Goal: Book appointment/travel/reservation

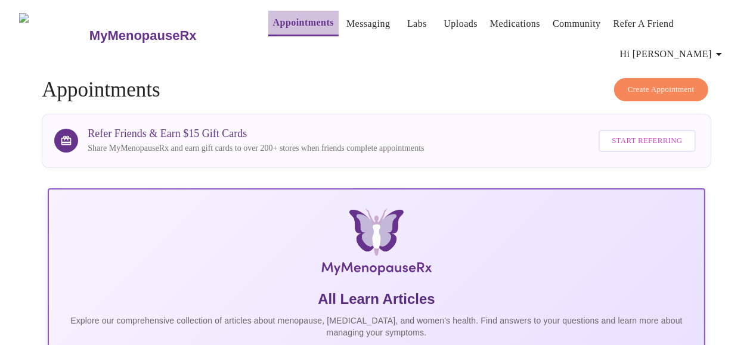
click at [293, 20] on link "Appointments" at bounding box center [303, 22] width 61 height 17
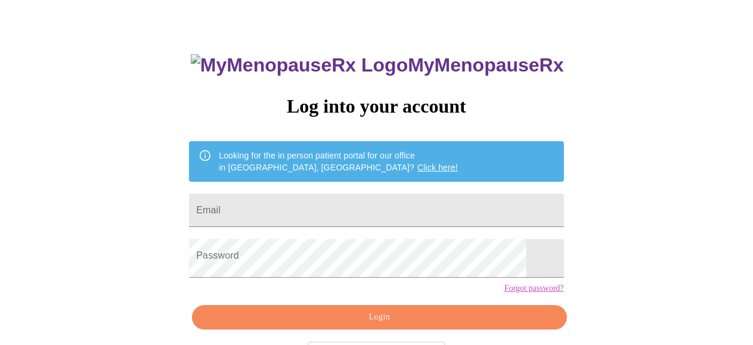
scroll to position [60, 0]
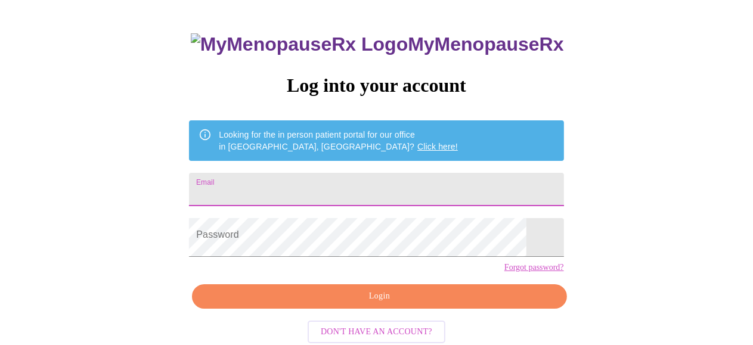
click at [284, 196] on input "Email" at bounding box center [376, 189] width 374 height 33
type input "[EMAIL_ADDRESS][DOMAIN_NAME]"
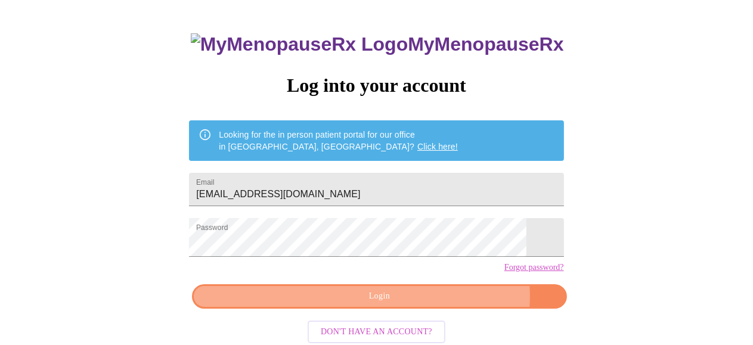
click at [365, 304] on span "Login" at bounding box center [379, 296] width 347 height 15
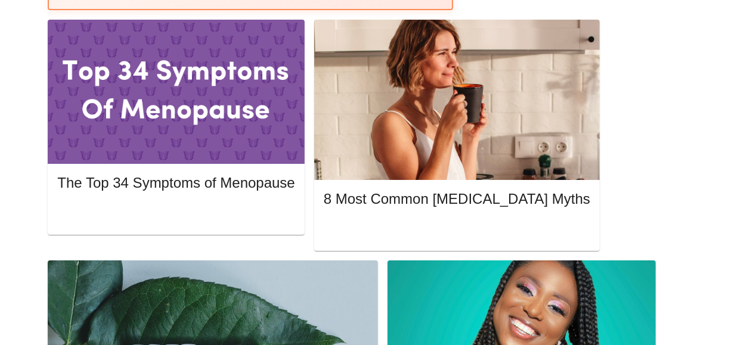
scroll to position [596, 0]
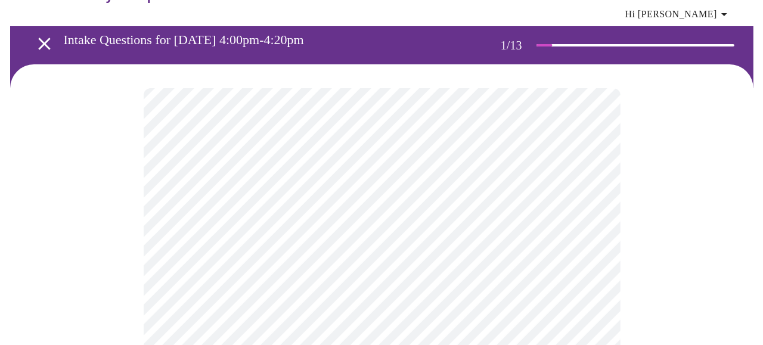
scroll to position [60, 0]
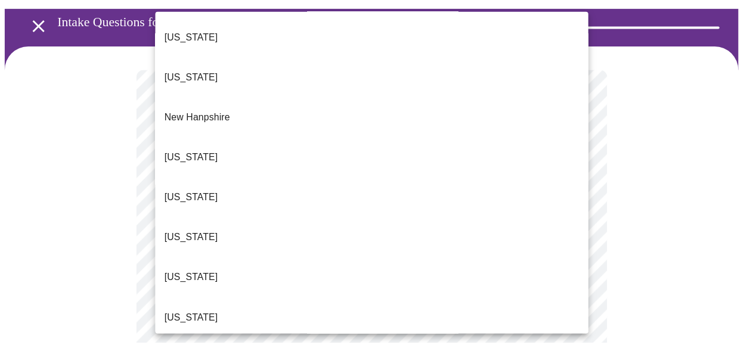
scroll to position [1073, 0]
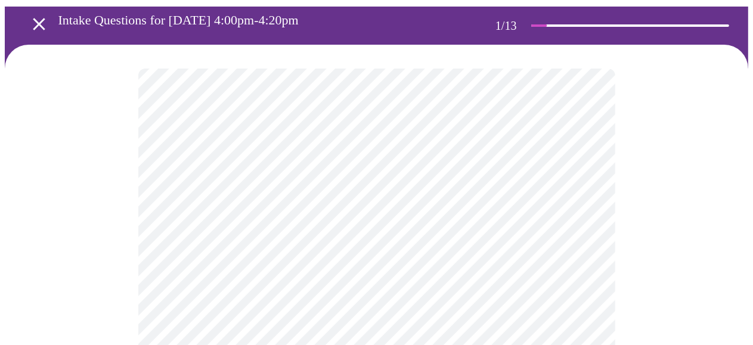
scroll to position [119, 0]
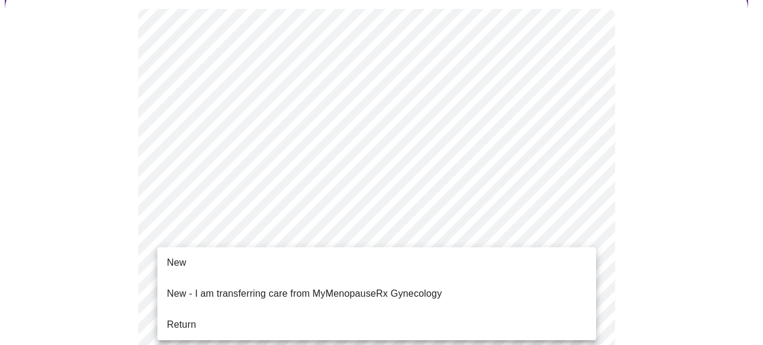
click at [187, 326] on span "Return" at bounding box center [181, 325] width 29 height 14
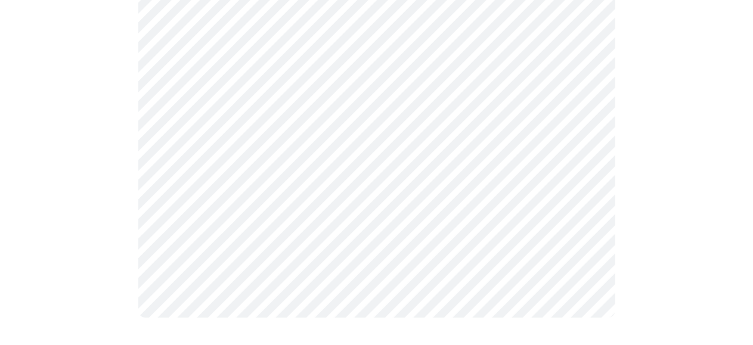
scroll to position [0, 0]
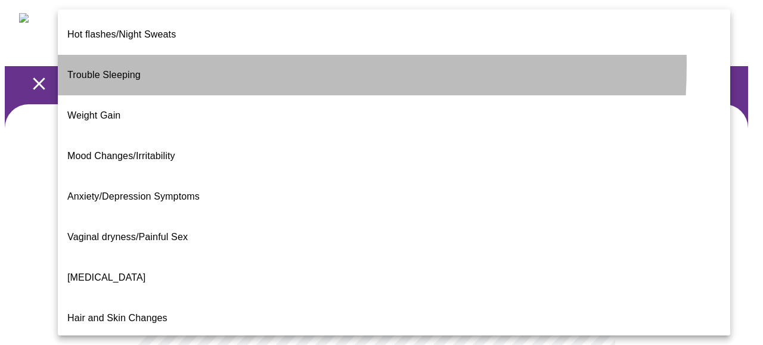
click at [122, 70] on span "Trouble Sleeping" at bounding box center [103, 75] width 73 height 10
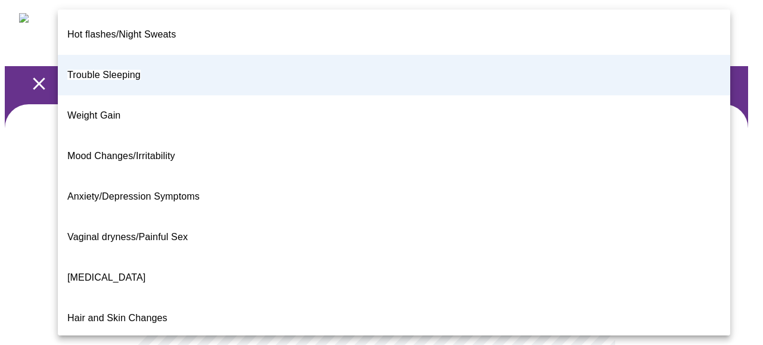
click at [128, 191] on span "Anxiety/Depression Symptoms" at bounding box center [133, 196] width 132 height 10
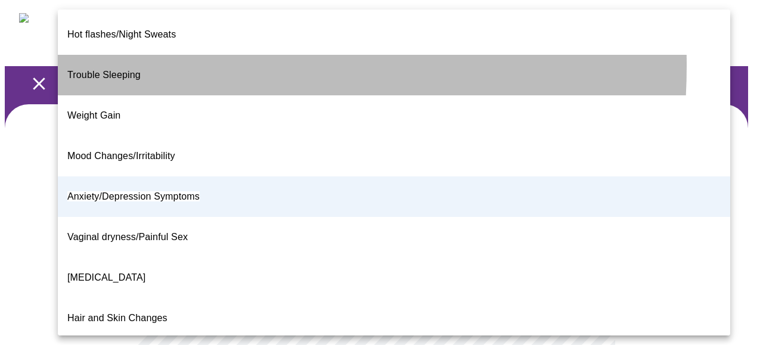
click at [110, 70] on span "Trouble Sleeping" at bounding box center [103, 75] width 73 height 10
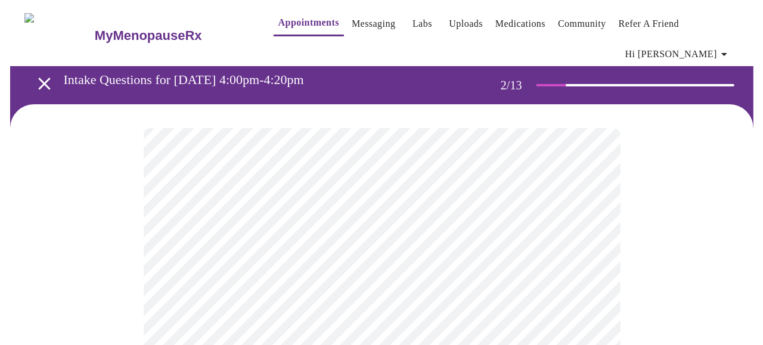
scroll to position [60, 0]
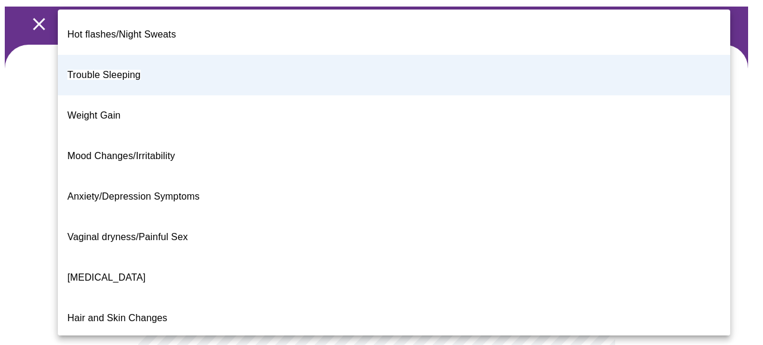
click at [317, 230] on body "MyMenopauseRx Appointments Messaging Labs Uploads Medications Community Refer a…" at bounding box center [382, 330] width 754 height 770
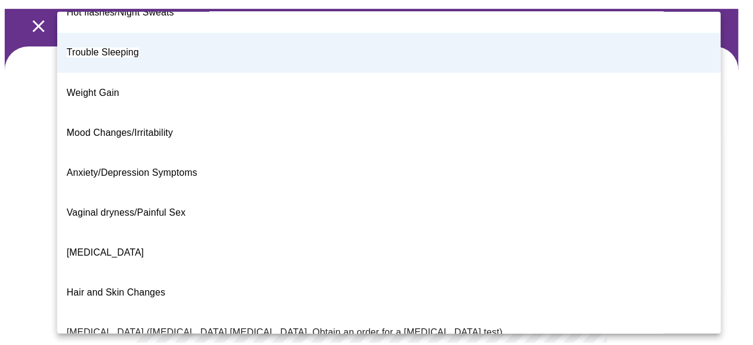
scroll to position [0, 0]
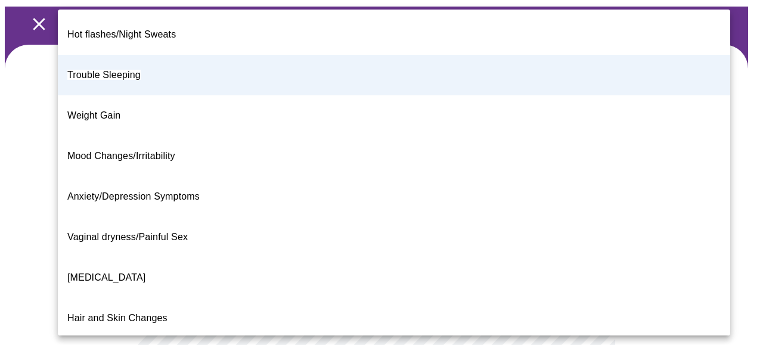
click at [164, 151] on span "Mood Changes/Irritability" at bounding box center [121, 156] width 108 height 10
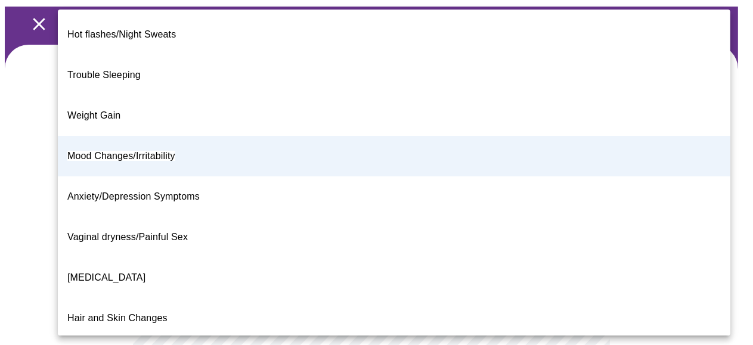
click at [539, 232] on body "MyMenopauseRx Appointments Messaging Labs Uploads Medications Community Refer a…" at bounding box center [377, 330] width 744 height 770
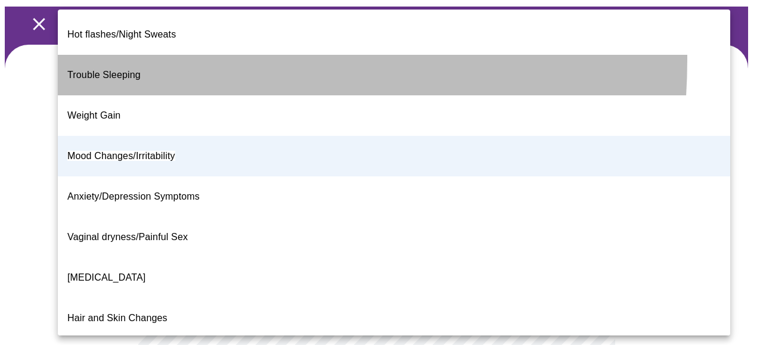
click at [114, 68] on p "Trouble Sleeping" at bounding box center [103, 75] width 73 height 14
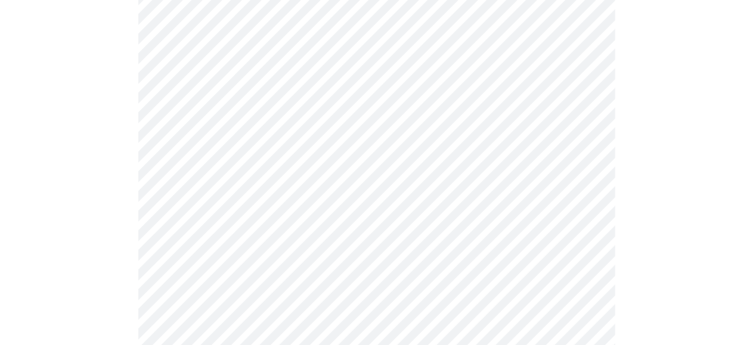
scroll to position [239, 0]
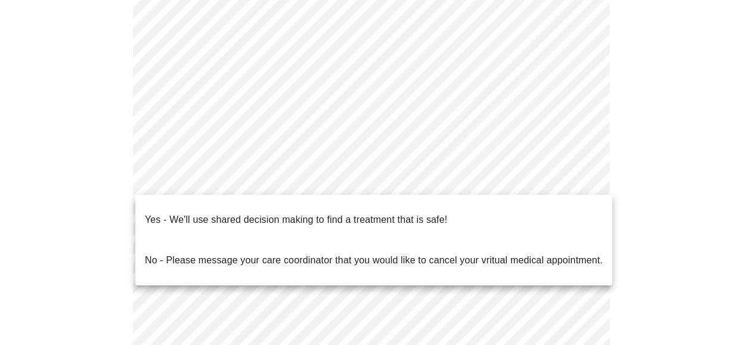
click at [507, 177] on body "MyMenopauseRx Appointments Messaging Labs Uploads Medications Community Refer a…" at bounding box center [377, 151] width 744 height 770
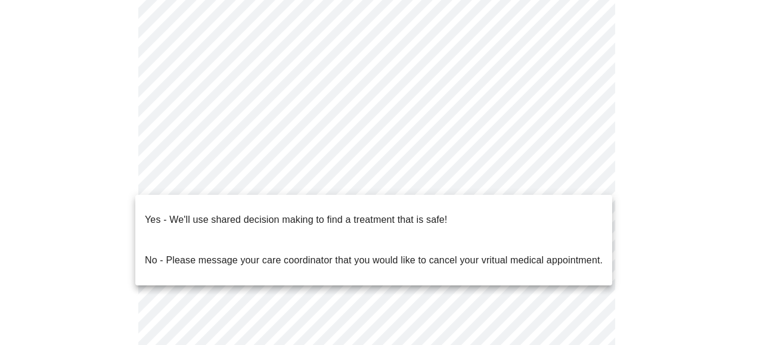
click at [442, 213] on p "Yes - We'll use shared decision making to find a treatment that is safe!" at bounding box center [296, 220] width 302 height 14
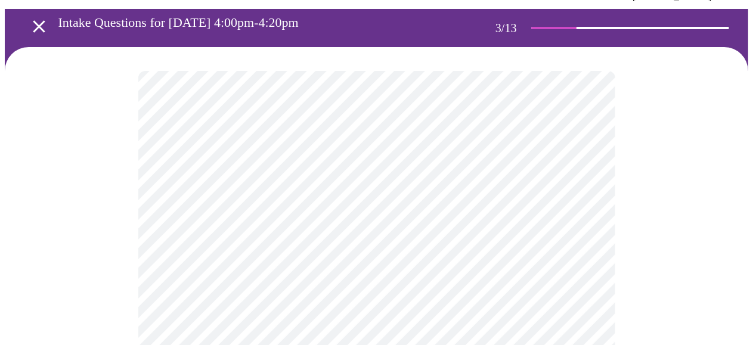
scroll to position [119, 0]
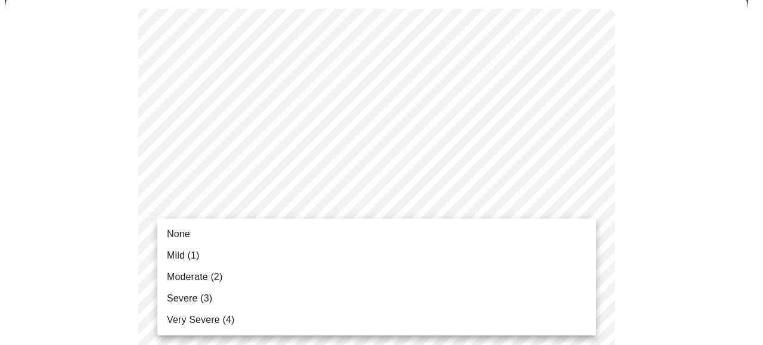
click at [190, 278] on span "Moderate (2)" at bounding box center [194, 277] width 55 height 14
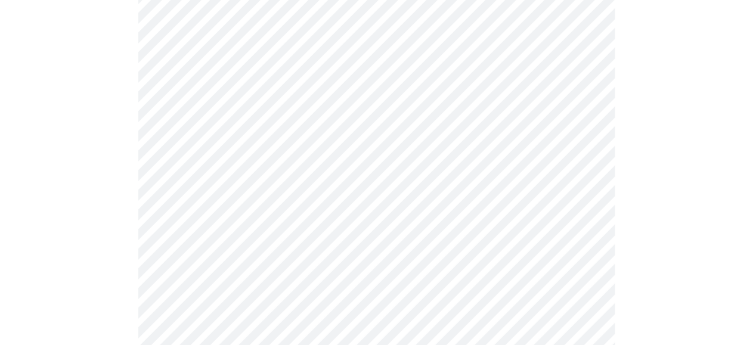
scroll to position [239, 0]
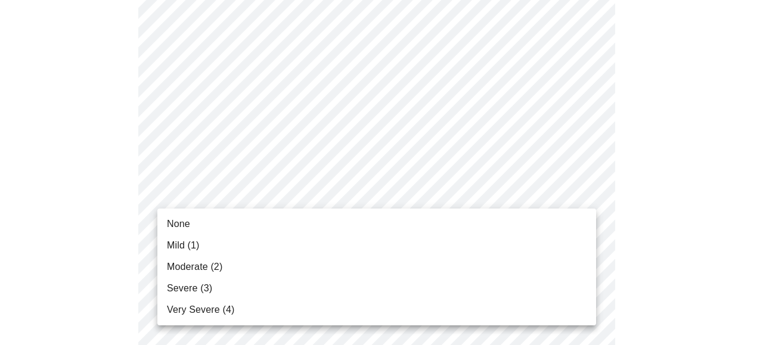
click at [193, 245] on span "Mild (1)" at bounding box center [183, 246] width 33 height 14
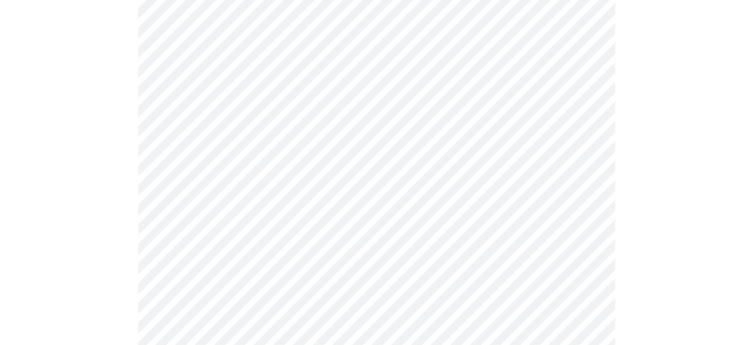
scroll to position [298, 0]
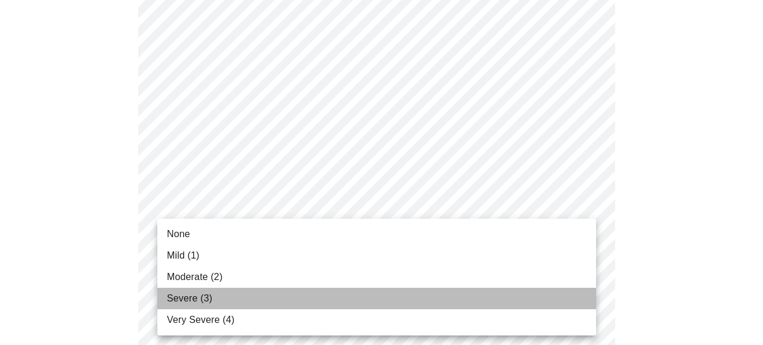
click at [208, 302] on span "Severe (3)" at bounding box center [189, 299] width 45 height 14
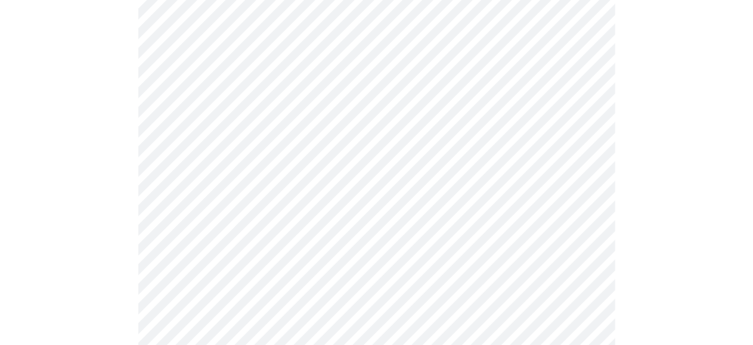
scroll to position [417, 0]
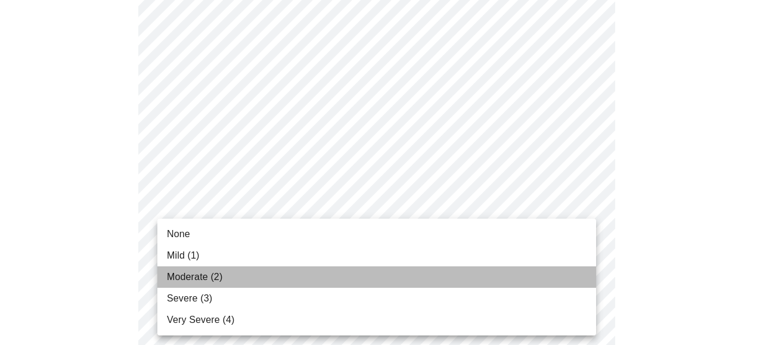
click at [239, 278] on li "Moderate (2)" at bounding box center [376, 277] width 439 height 21
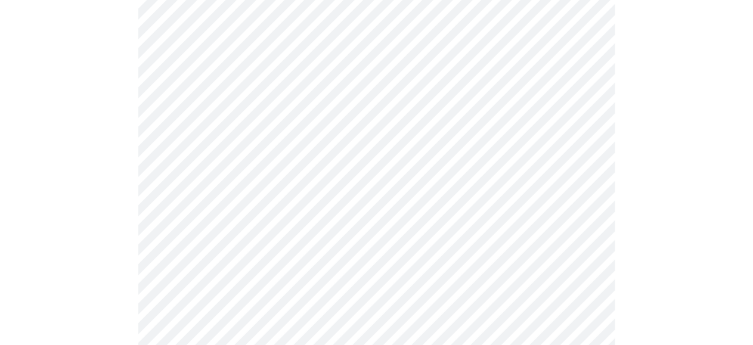
scroll to position [537, 0]
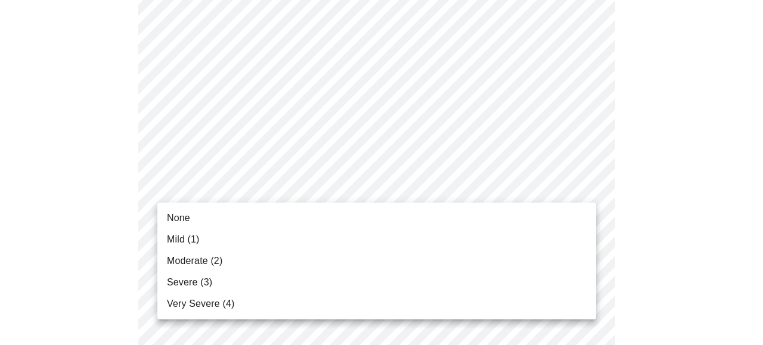
click at [566, 185] on body "MyMenopauseRx Appointments Messaging Labs Uploads Medications Community Refer a…" at bounding box center [382, 322] width 754 height 1709
click at [186, 282] on span "Severe (3)" at bounding box center [189, 282] width 45 height 14
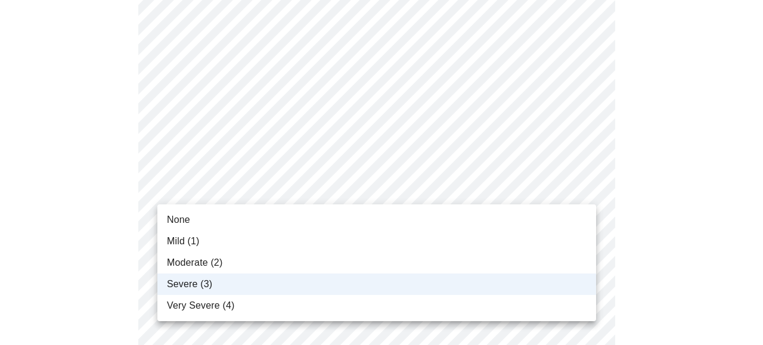
click at [528, 192] on body "MyMenopauseRx Appointments Messaging Labs Uploads Medications Community Refer a…" at bounding box center [382, 312] width 754 height 1688
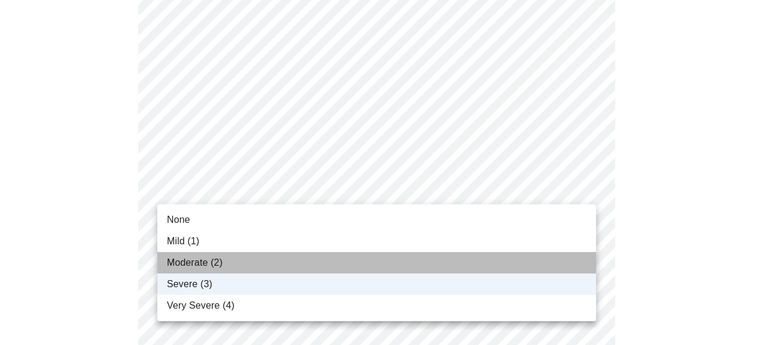
click at [189, 262] on span "Moderate (2)" at bounding box center [194, 263] width 55 height 14
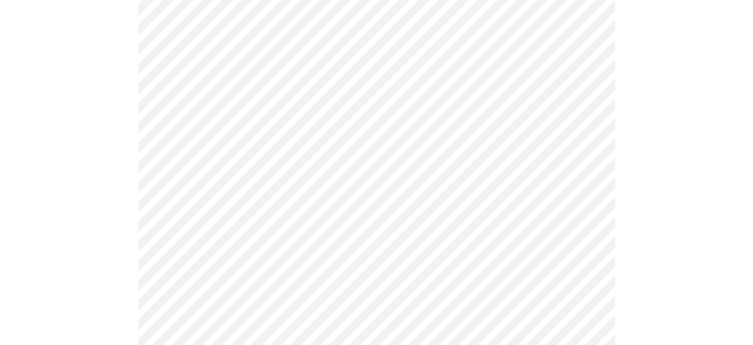
click at [442, 265] on body "MyMenopauseRx Appointments Messaging Labs Uploads Medications Community Refer a…" at bounding box center [377, 312] width 744 height 1688
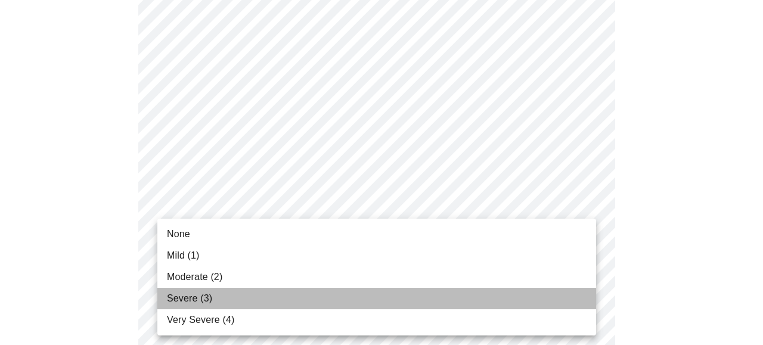
click at [210, 297] on span "Severe (3)" at bounding box center [189, 299] width 45 height 14
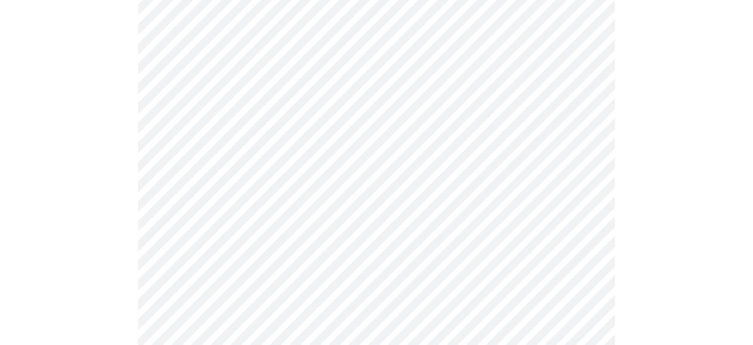
scroll to position [656, 0]
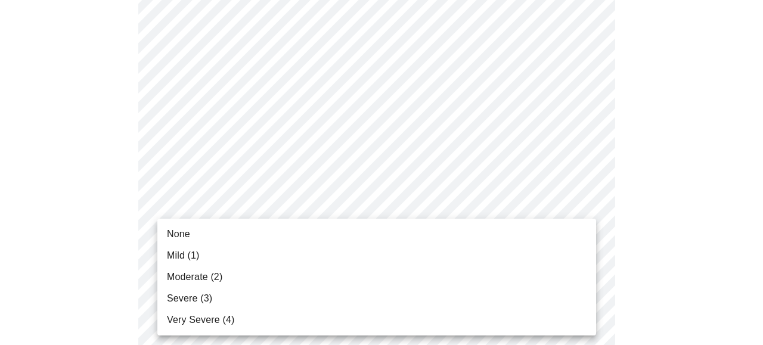
click at [575, 259] on body "MyMenopauseRx Appointments Messaging Labs Uploads Medications Community Refer a…" at bounding box center [382, 182] width 754 height 1667
click at [666, 203] on div at bounding box center [381, 172] width 763 height 345
click at [344, 256] on body "MyMenopauseRx Appointments Messaging Labs Uploads Medications Community Refer a…" at bounding box center [382, 182] width 754 height 1667
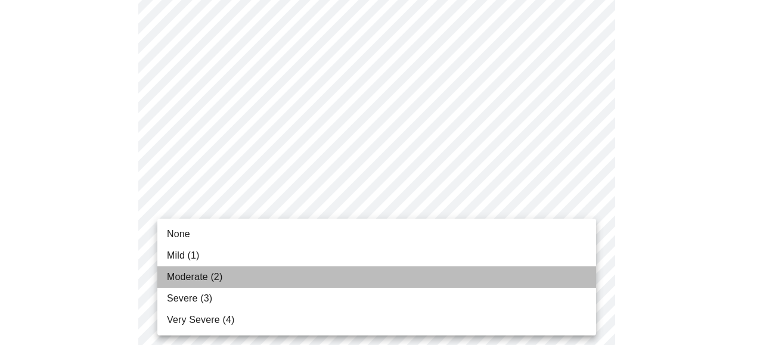
click at [185, 280] on span "Moderate (2)" at bounding box center [194, 277] width 55 height 14
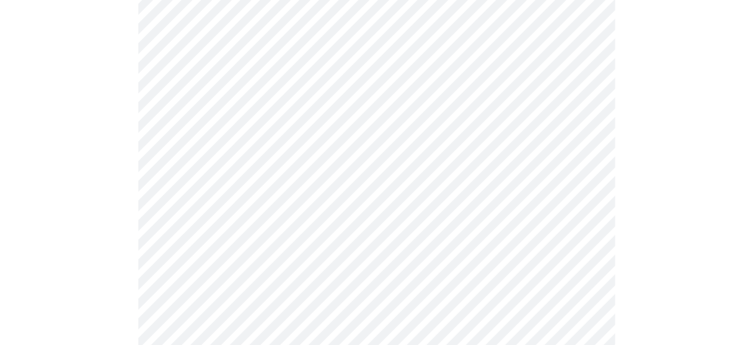
scroll to position [775, 0]
click at [529, 238] on body "MyMenopauseRx Appointments Messaging Labs Uploads Medications Community Refer a…" at bounding box center [377, 53] width 744 height 1647
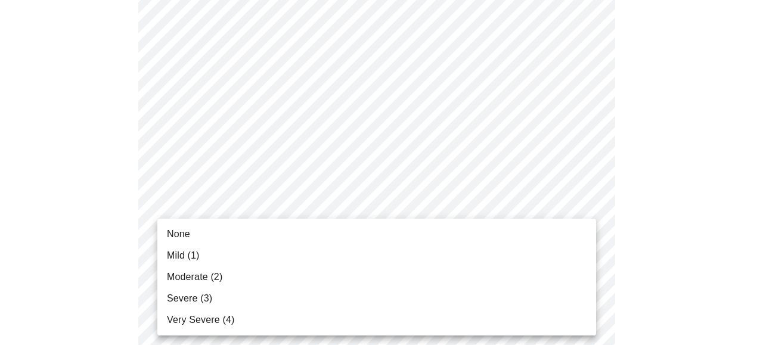
click at [181, 255] on span "Mild (1)" at bounding box center [183, 256] width 33 height 14
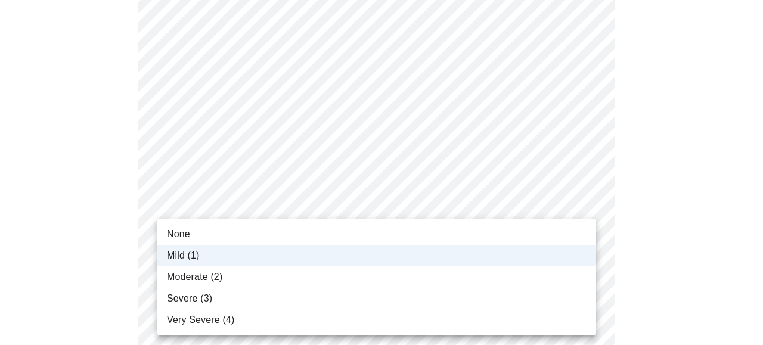
click at [518, 246] on body "MyMenopauseRx Appointments Messaging Labs Uploads Medications Community Refer a…" at bounding box center [382, 43] width 754 height 1626
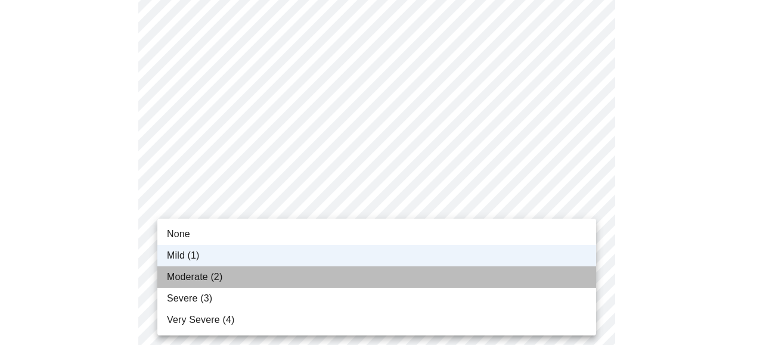
click at [249, 281] on li "Moderate (2)" at bounding box center [376, 277] width 439 height 21
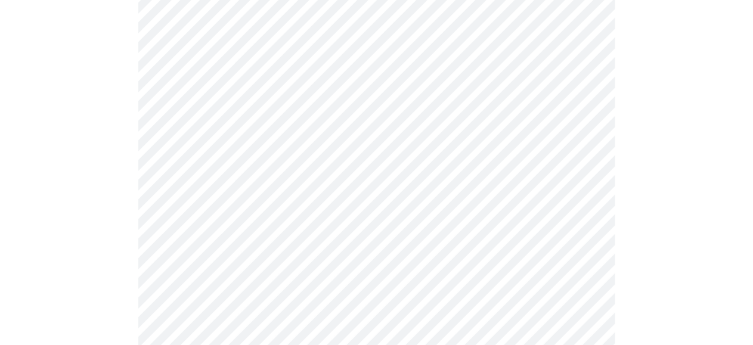
scroll to position [894, 0]
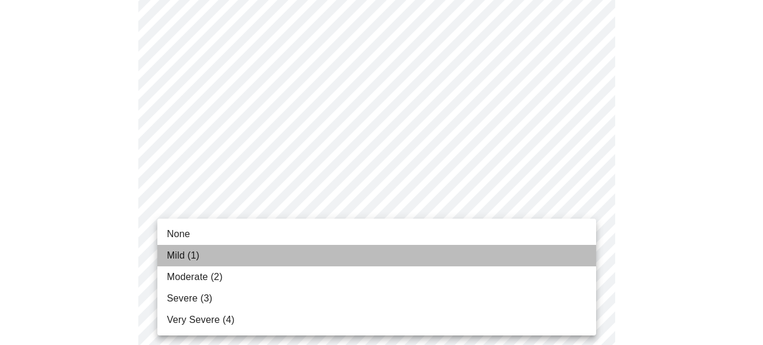
click at [174, 256] on span "Mild (1)" at bounding box center [183, 256] width 33 height 14
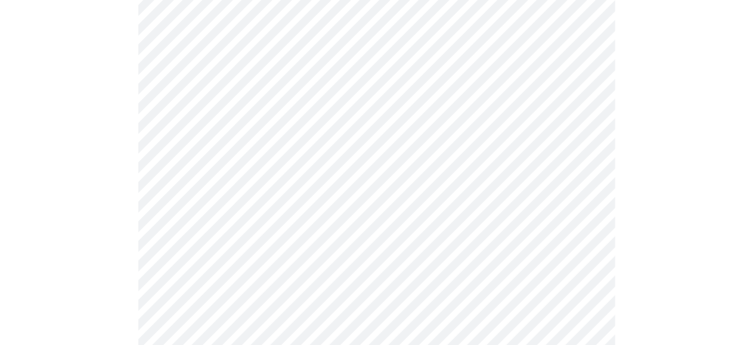
scroll to position [1014, 0]
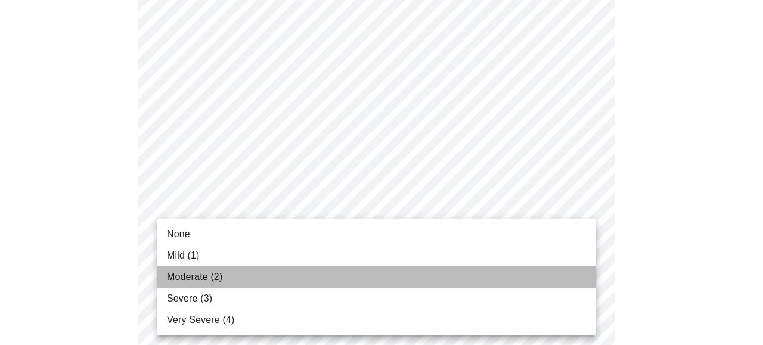
click at [188, 277] on span "Moderate (2)" at bounding box center [194, 277] width 55 height 14
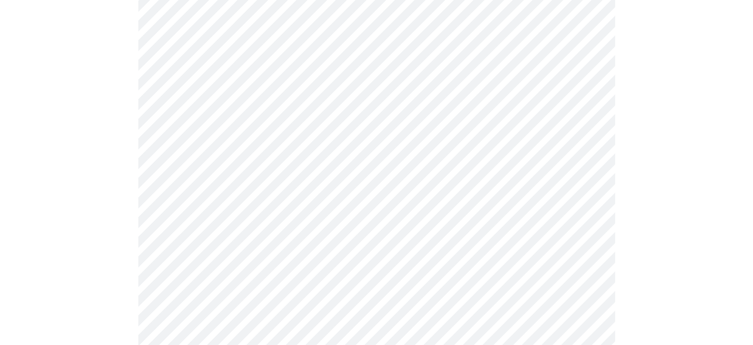
scroll to position [1193, 0]
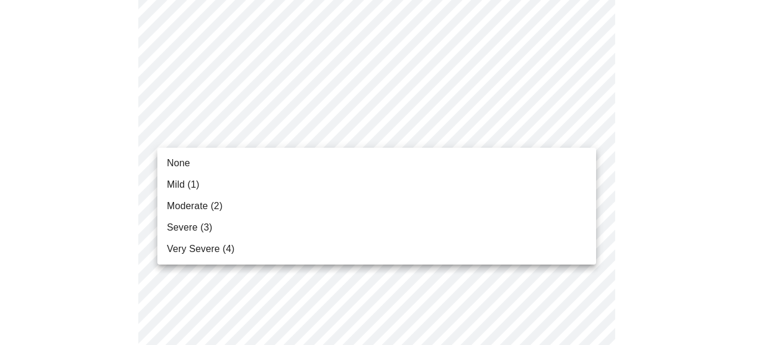
click at [176, 186] on span "Mild (1)" at bounding box center [183, 185] width 33 height 14
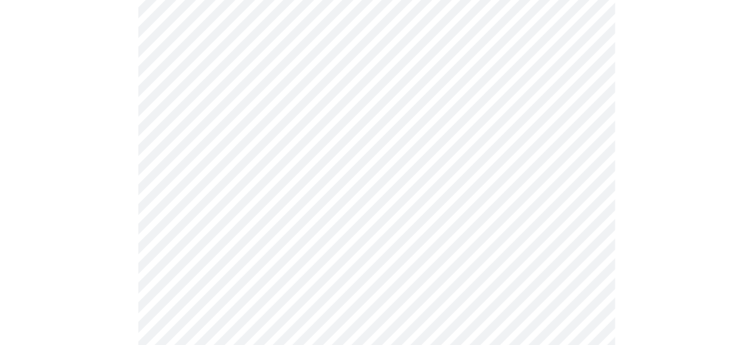
scroll to position [656, 0]
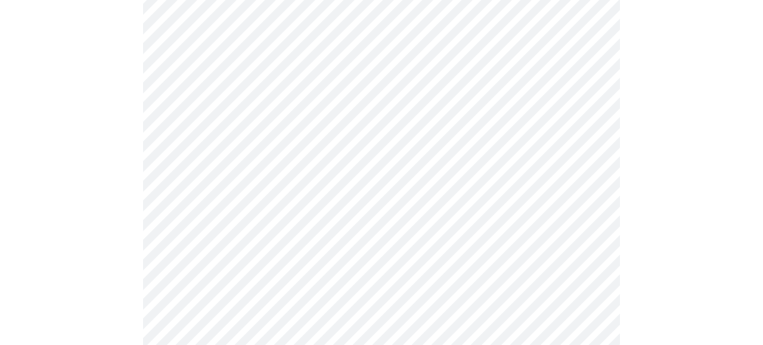
click at [575, 222] on body "MyMenopauseRx Appointments Messaging Labs Uploads Medications Community Refer a…" at bounding box center [382, 30] width 754 height 1362
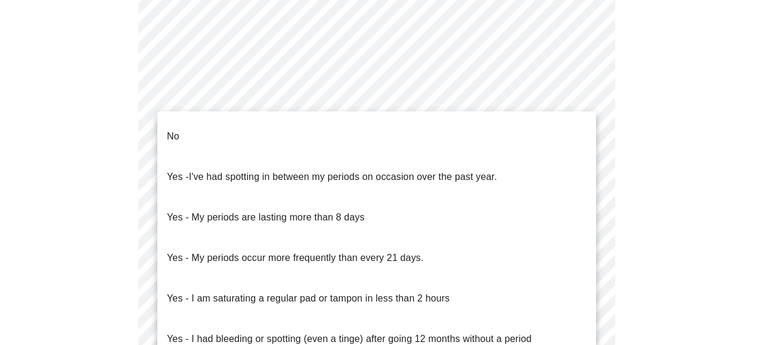
click at [191, 132] on li "No" at bounding box center [376, 136] width 439 height 41
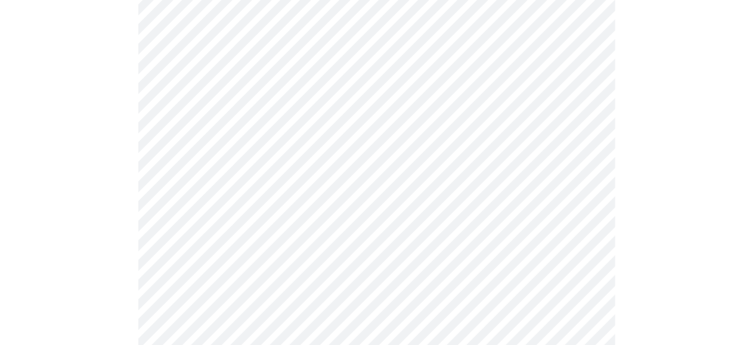
scroll to position [835, 0]
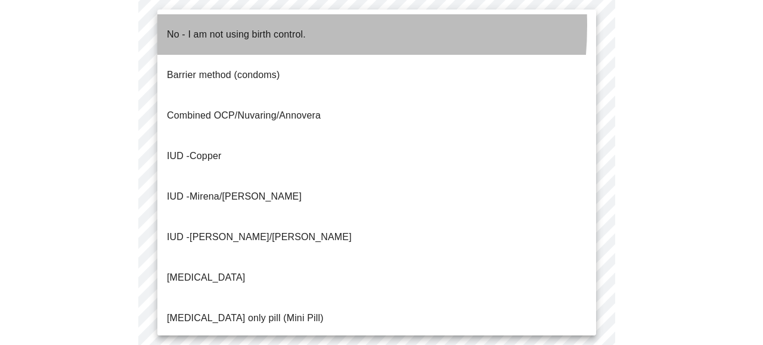
click at [224, 27] on p "No - I am not using birth control." at bounding box center [236, 34] width 139 height 14
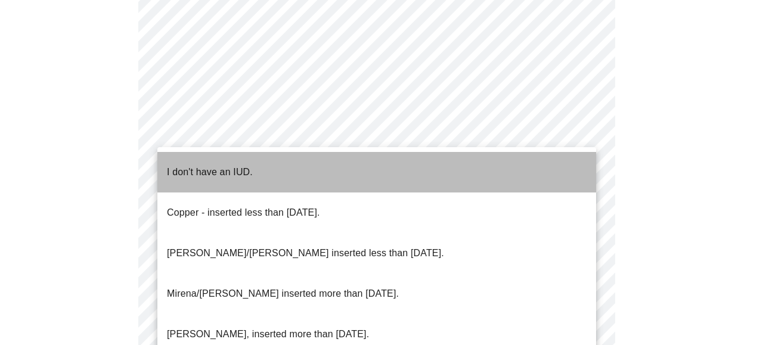
click at [215, 165] on p "I don't have an IUD." at bounding box center [210, 172] width 86 height 14
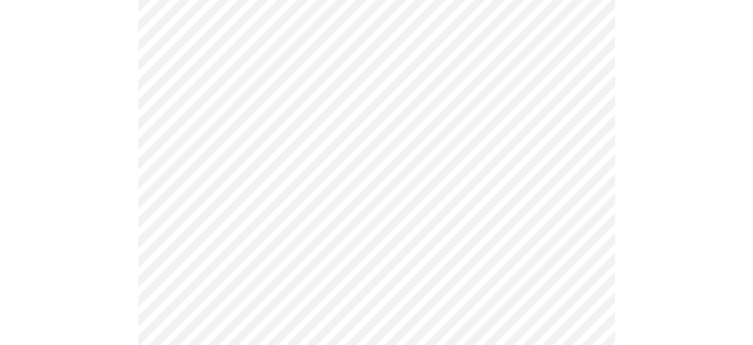
scroll to position [954, 0]
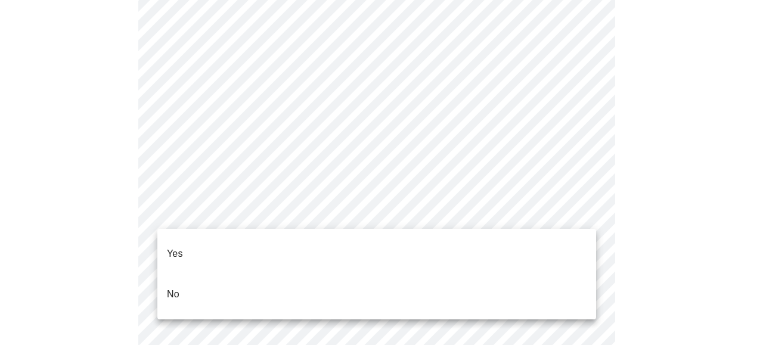
click at [184, 243] on li "Yes" at bounding box center [376, 254] width 439 height 41
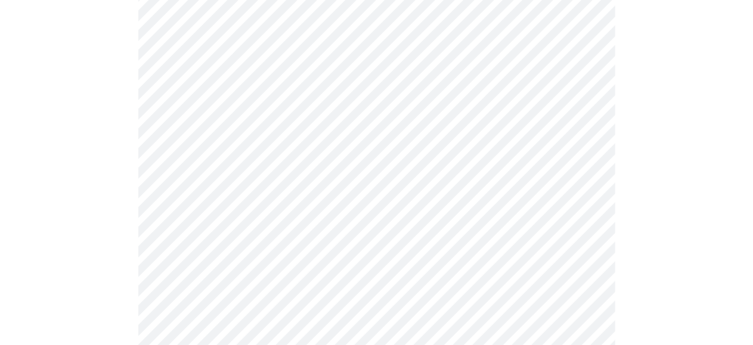
scroll to position [3756, 0]
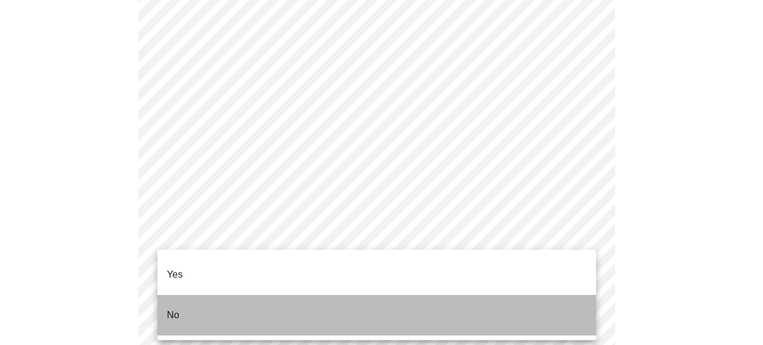
click at [184, 311] on li "No" at bounding box center [376, 315] width 439 height 41
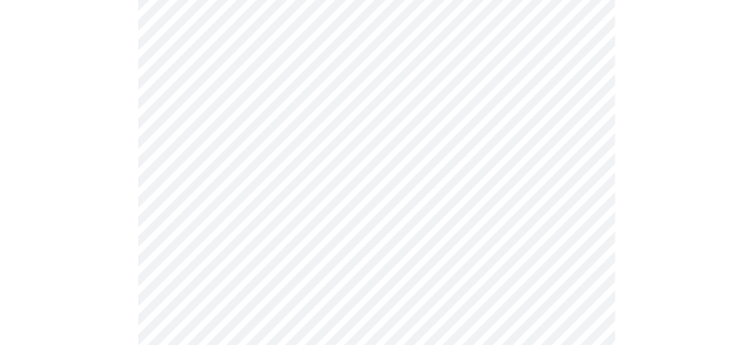
scroll to position [825, 0]
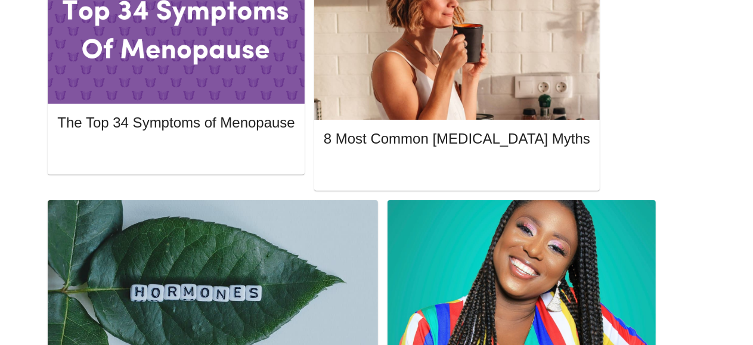
scroll to position [587, 0]
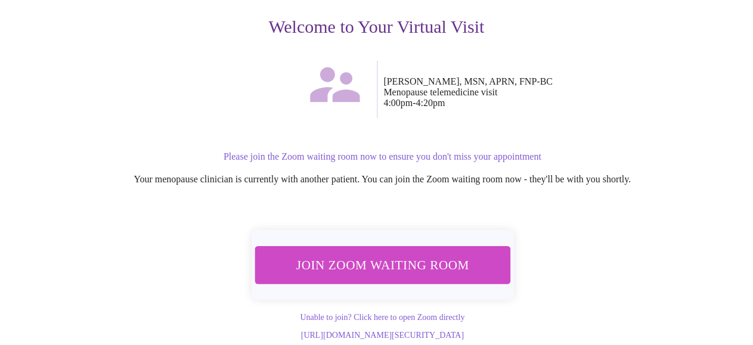
scroll to position [236, 0]
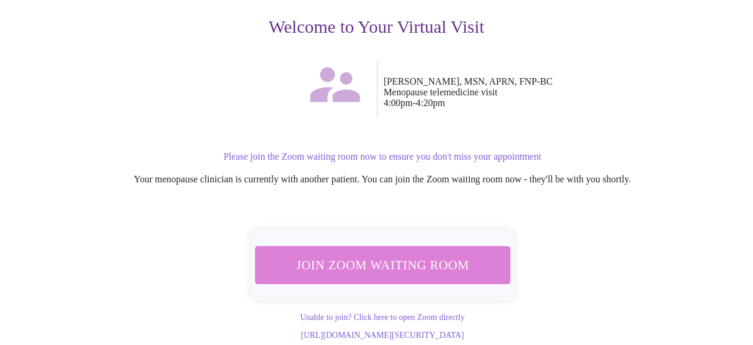
click at [441, 254] on span "Join Zoom Waiting Room" at bounding box center [383, 265] width 226 height 22
